Goal: Find specific page/section: Find specific page/section

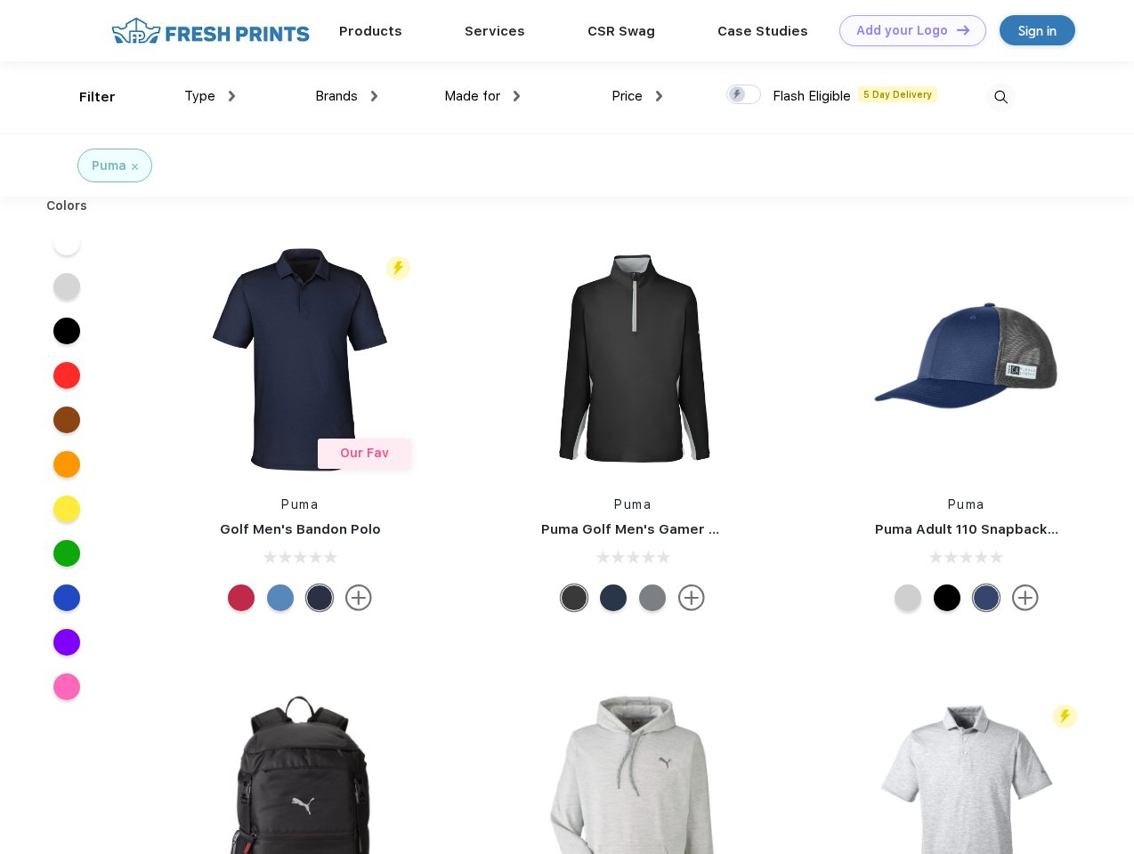
click at [906, 30] on link "Add your Logo Design Tool" at bounding box center [912, 30] width 147 height 31
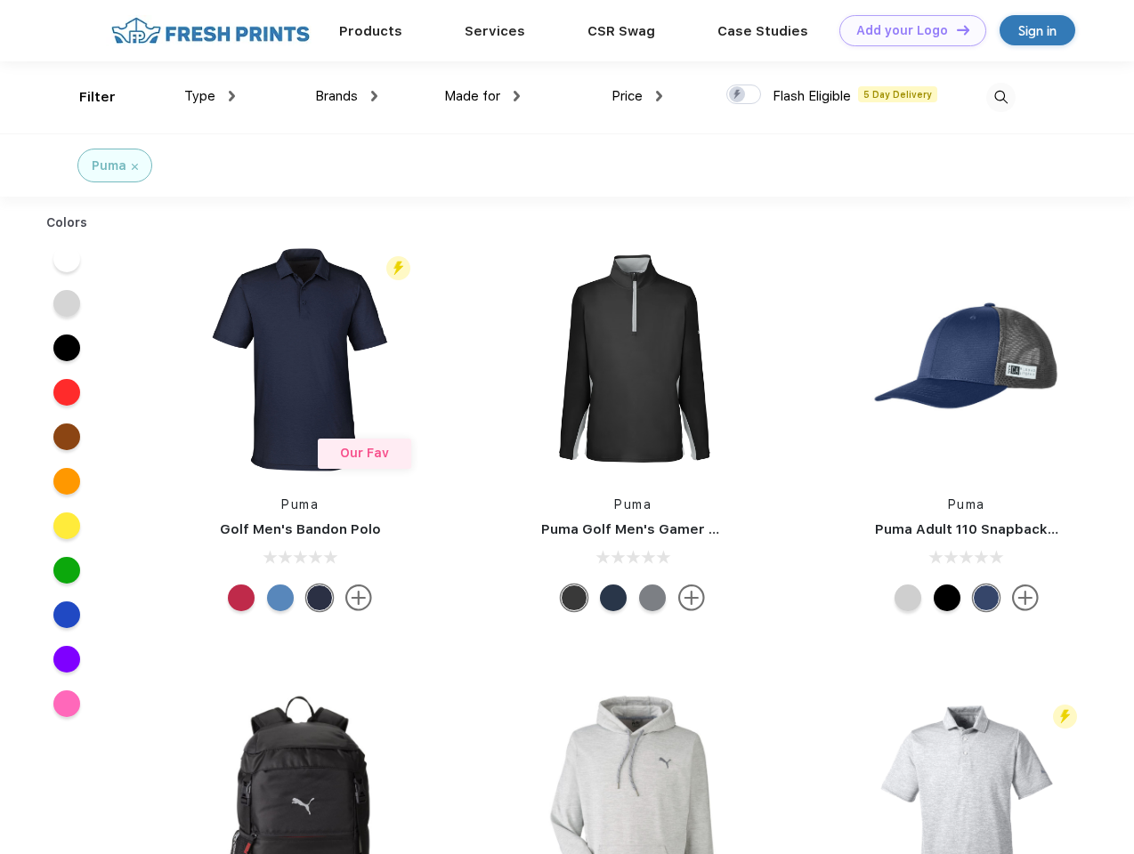
click at [0, 0] on div "Design Tool" at bounding box center [0, 0] width 0 height 0
click at [955, 29] on link "Add your Logo Design Tool" at bounding box center [912, 30] width 147 height 31
click at [85, 97] on div "Filter" at bounding box center [97, 97] width 36 height 20
click at [210, 96] on span "Type" at bounding box center [199, 96] width 31 height 16
click at [346, 96] on span "Brands" at bounding box center [336, 96] width 43 height 16
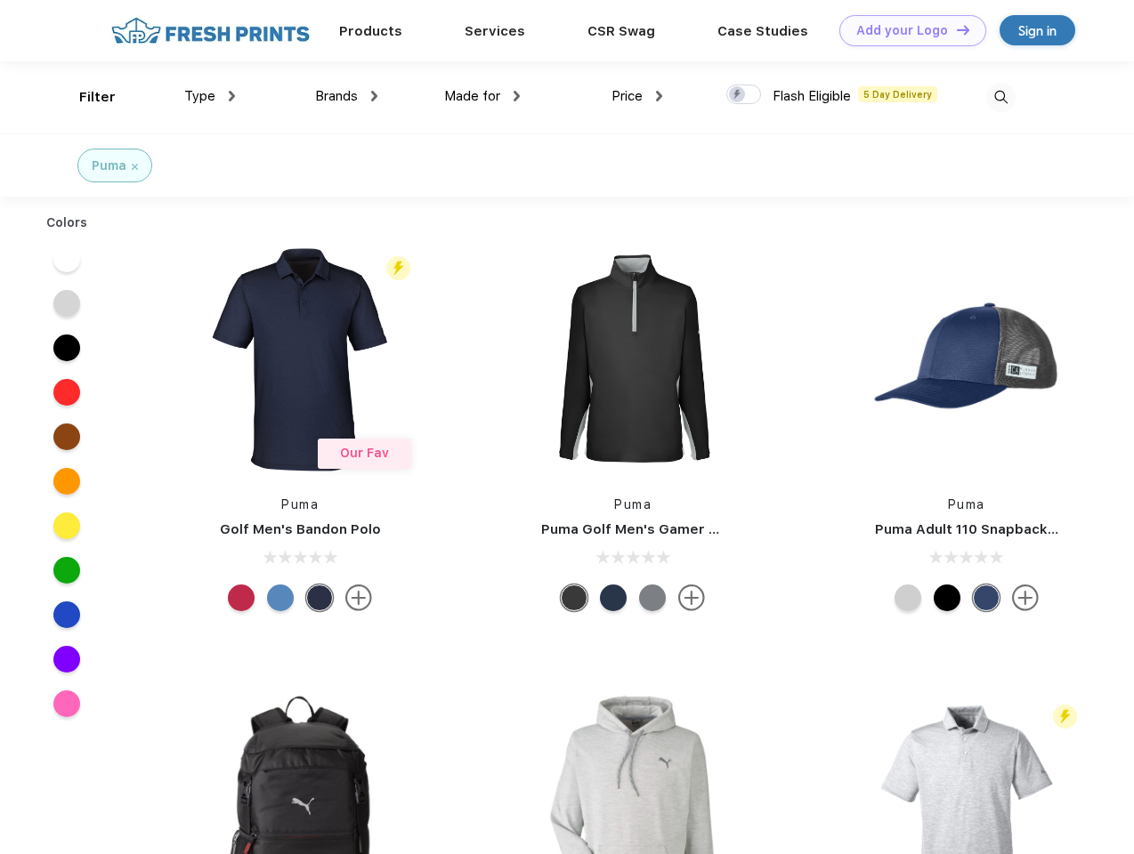
click at [482, 96] on span "Made for" at bounding box center [472, 96] width 56 height 16
click at [637, 96] on span "Price" at bounding box center [626, 96] width 31 height 16
click at [744, 95] on div at bounding box center [743, 95] width 35 height 20
click at [738, 95] on input "checkbox" at bounding box center [732, 90] width 12 height 12
click at [1000, 97] on img at bounding box center [1000, 97] width 29 height 29
